Goal: Find specific page/section: Find specific page/section

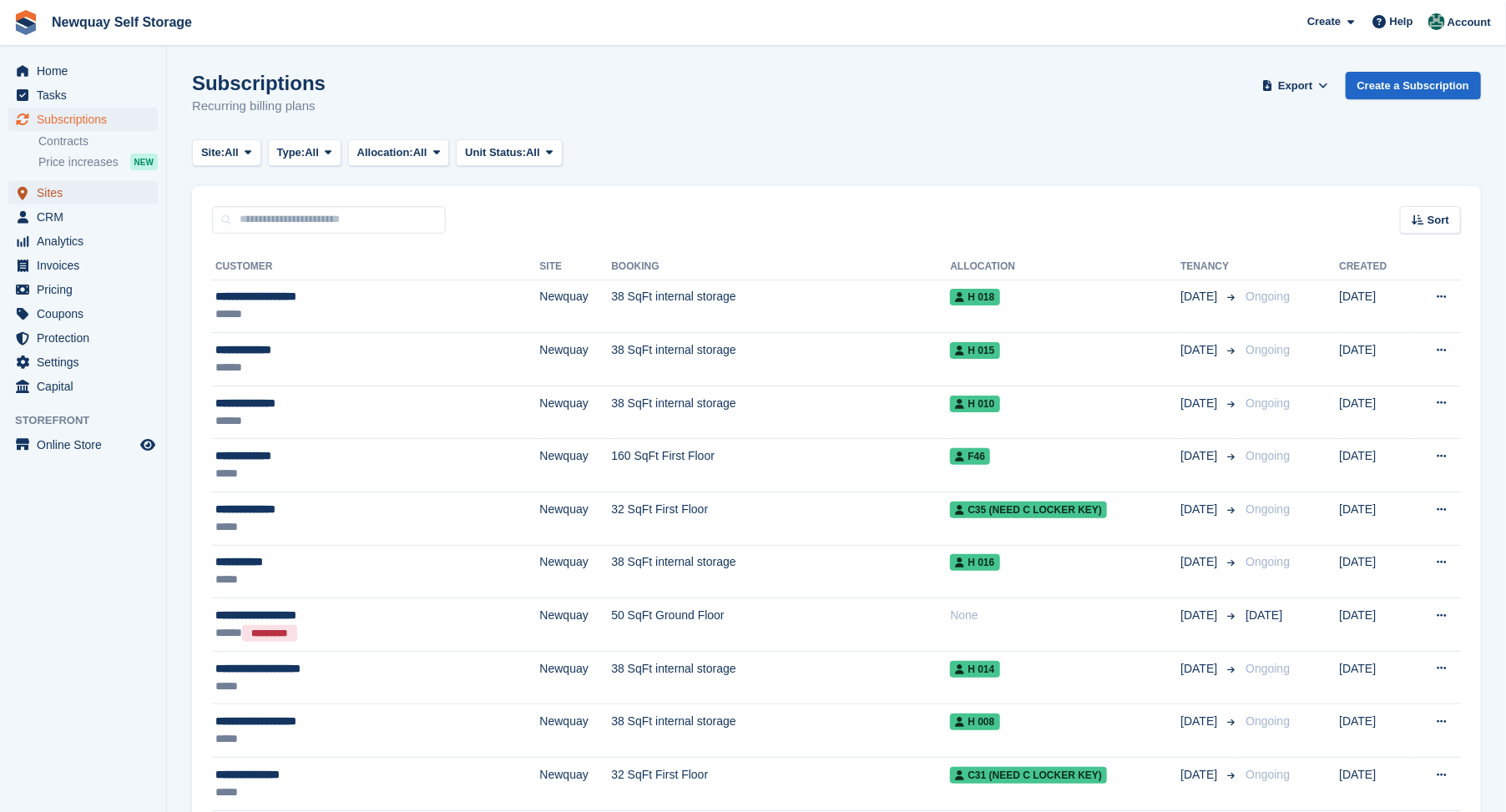
click at [44, 187] on span "Sites" at bounding box center [87, 192] width 100 height 24
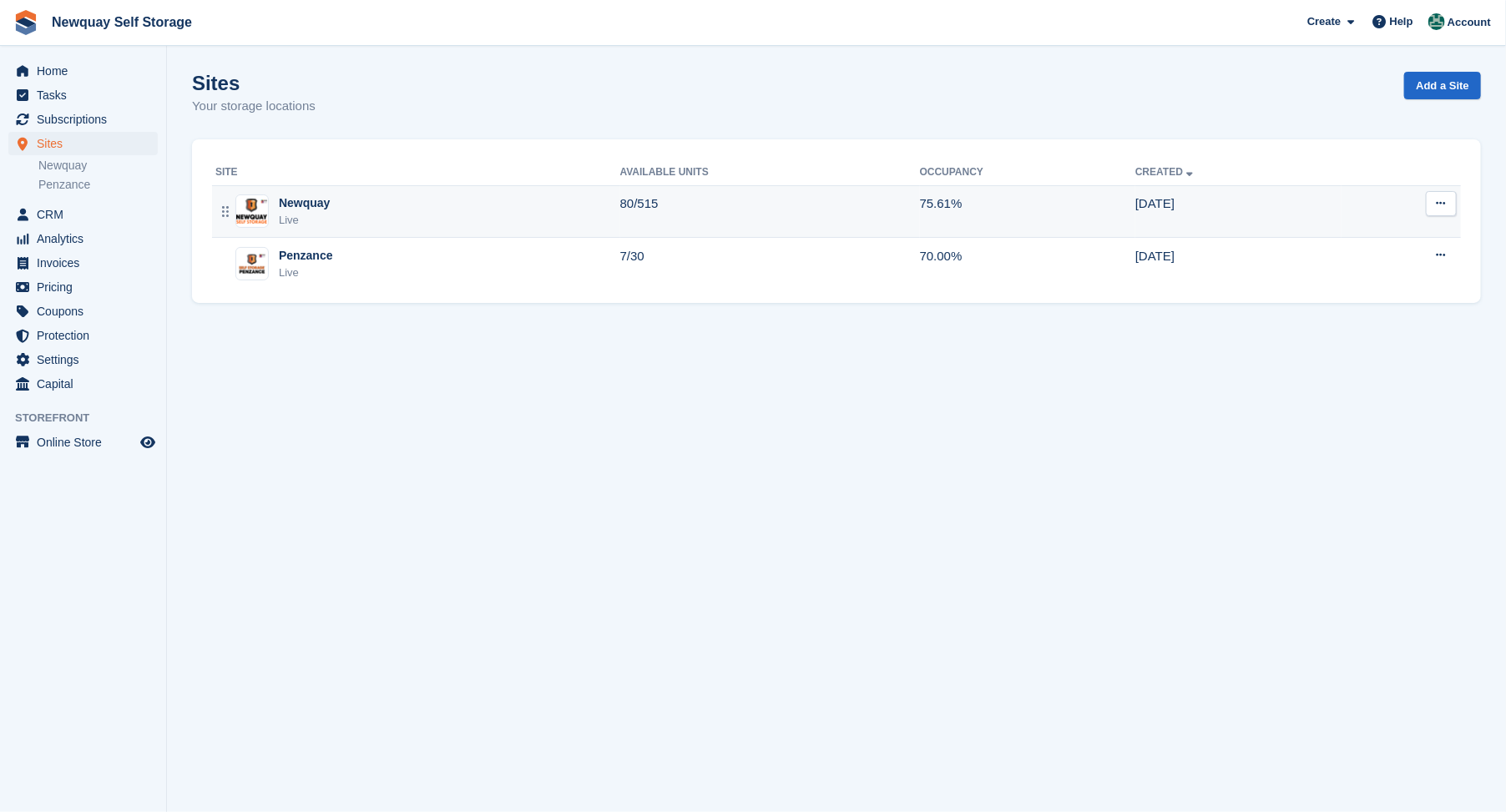
click at [299, 205] on div "Newquay" at bounding box center [304, 203] width 51 height 17
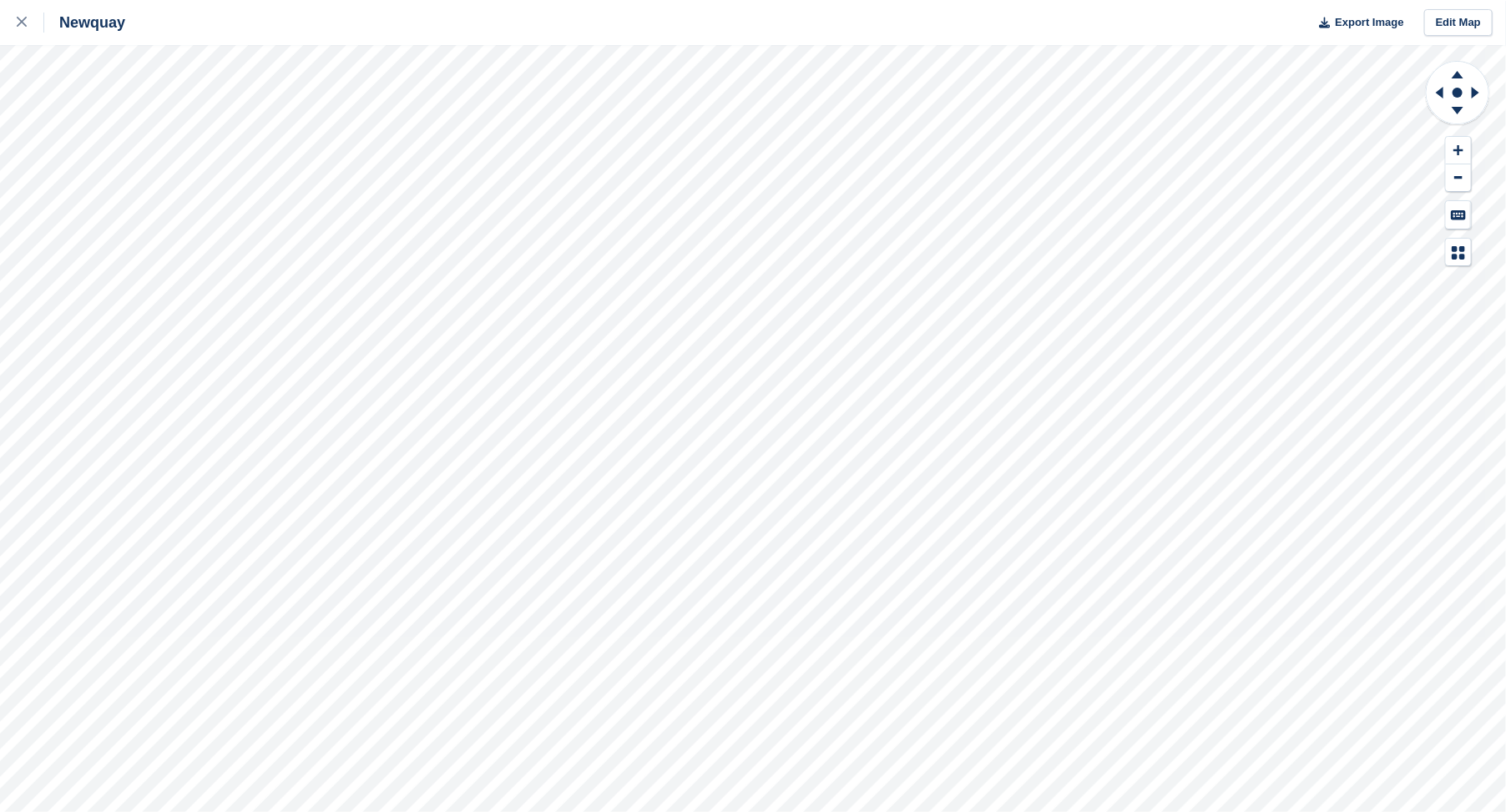
click at [338, 811] on html "Newquay Export Image Edit Map" at bounding box center [753, 406] width 1506 height 812
